Goal: Find specific page/section: Find specific page/section

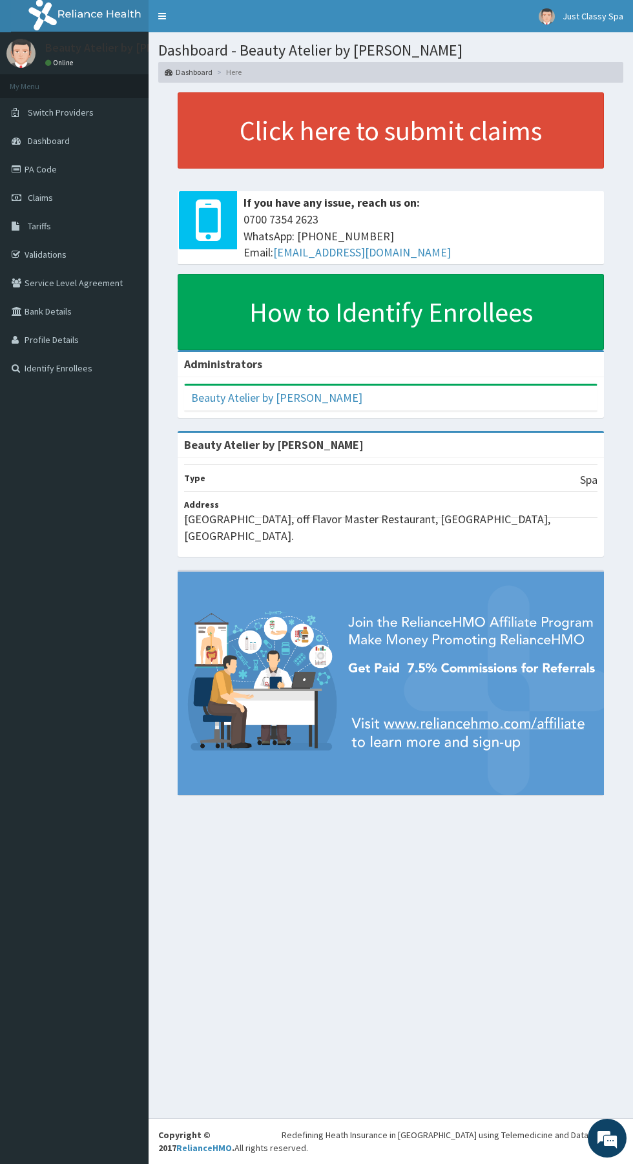
click at [16, 169] on icon at bounding box center [18, 169] width 13 height 9
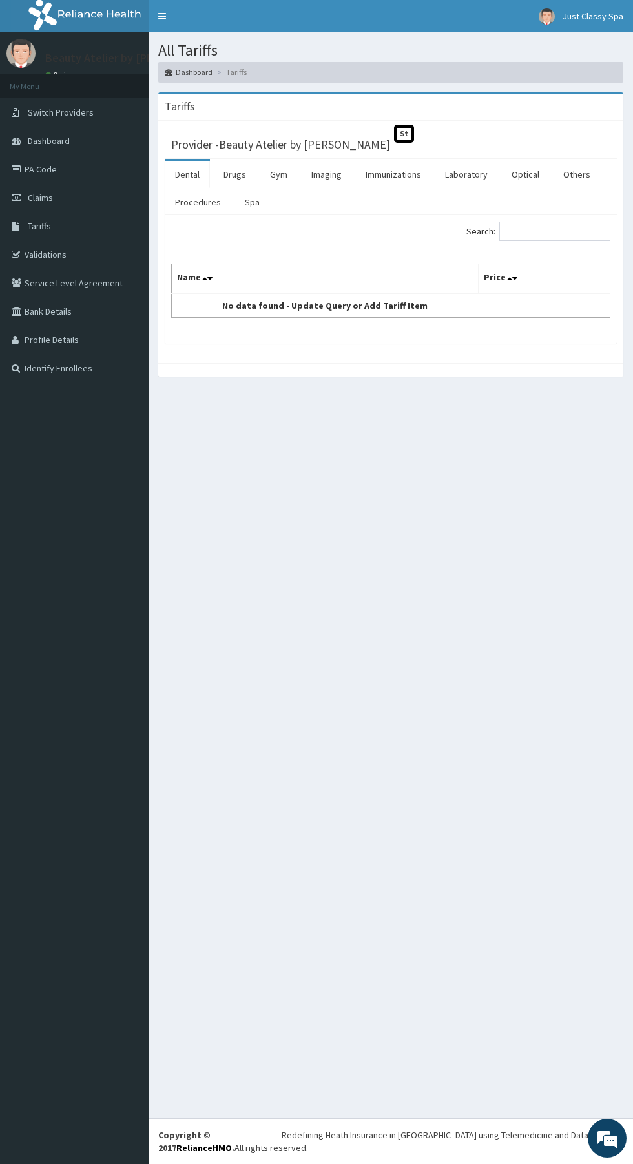
click at [32, 183] on link "PA Code" at bounding box center [74, 169] width 149 height 28
click at [249, 202] on link "Spa" at bounding box center [253, 202] width 36 height 27
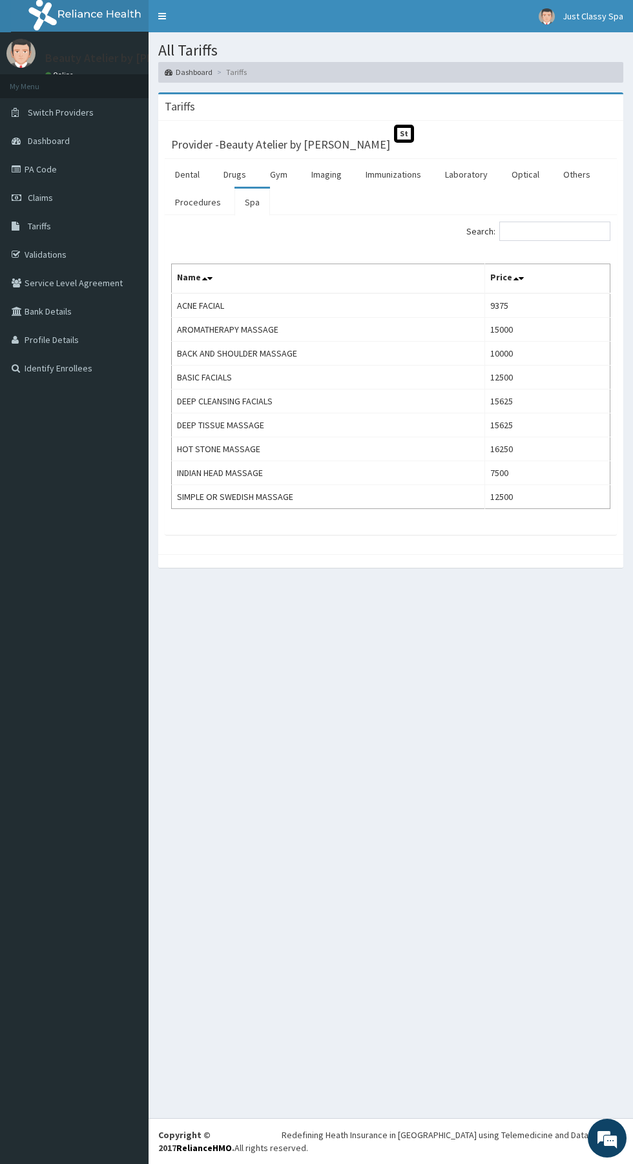
click at [98, 1000] on aside "Beauty Atelier by [PERSON_NAME] Online My Menu Switch Providers Dashboard PA Co…" at bounding box center [74, 582] width 149 height 1164
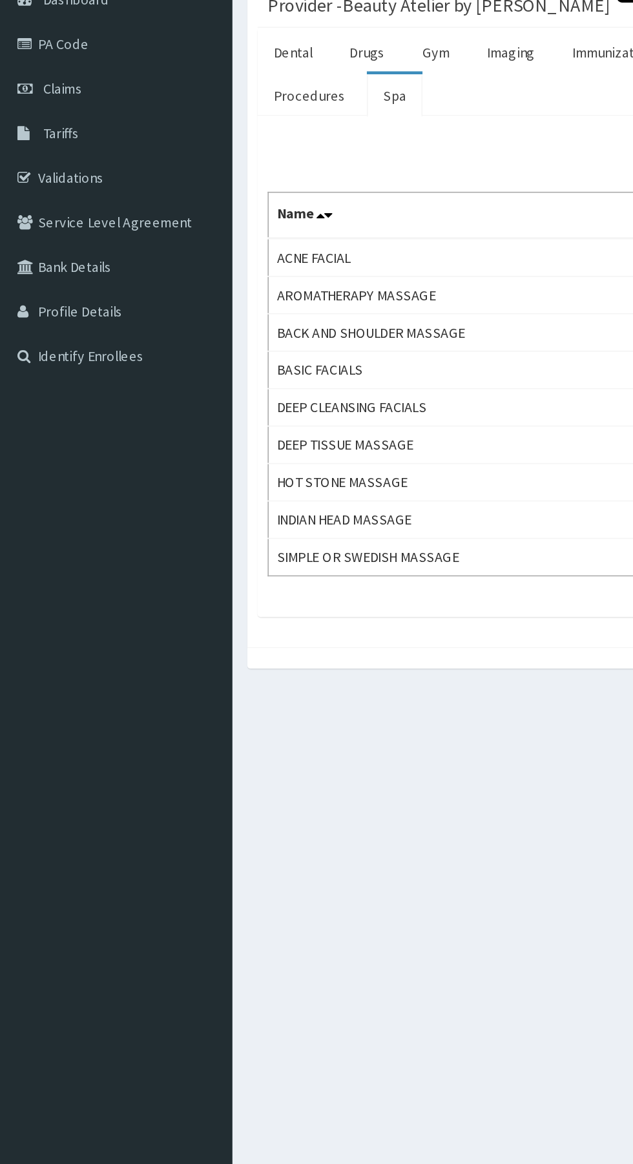
click at [48, 197] on span "Claims" at bounding box center [40, 198] width 25 height 12
